Goal: Task Accomplishment & Management: Use online tool/utility

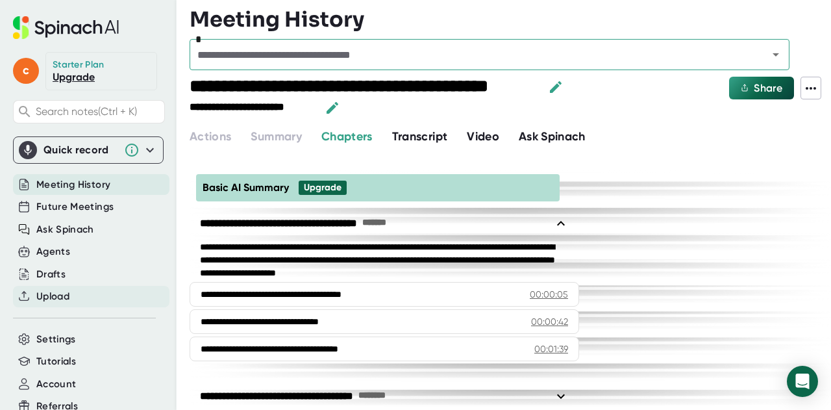
click at [91, 296] on div "Upload" at bounding box center [91, 296] width 156 height 21
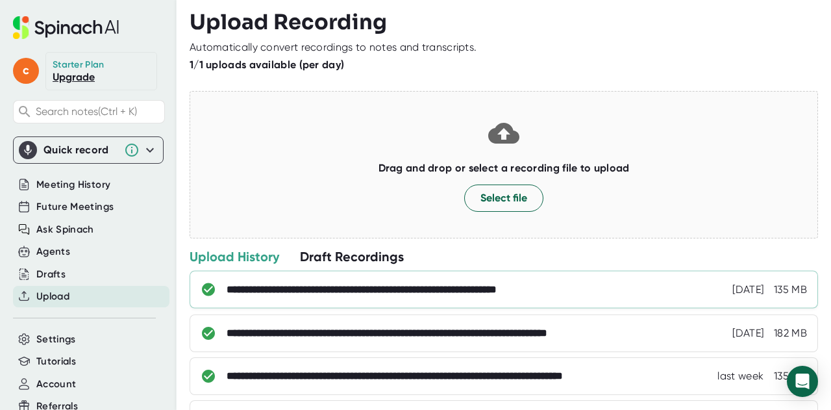
click at [349, 290] on div "**********" at bounding box center [426, 289] width 398 height 13
